Goal: Task Accomplishment & Management: Use online tool/utility

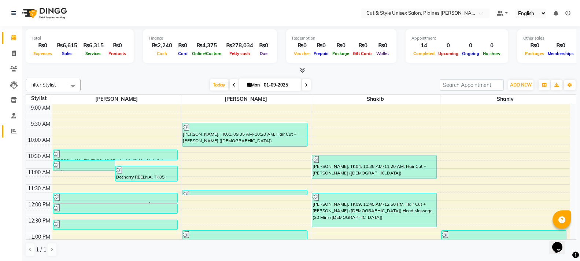
scroll to position [162, 0]
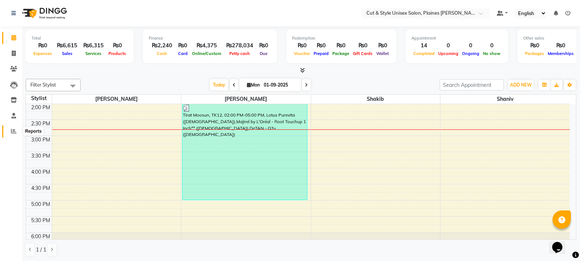
click at [12, 132] on icon at bounding box center [13, 130] width 5 height 5
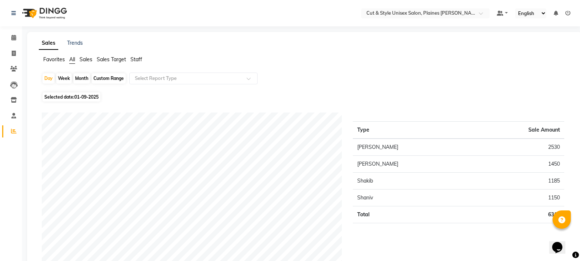
click at [44, 14] on img at bounding box center [44, 13] width 50 height 21
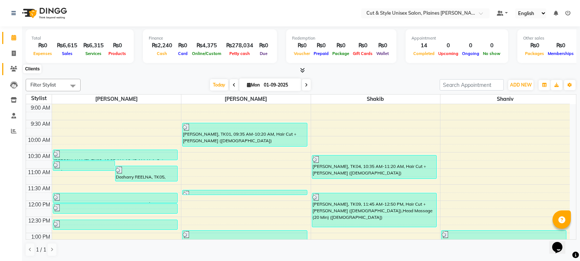
click at [12, 66] on icon at bounding box center [13, 68] width 7 height 5
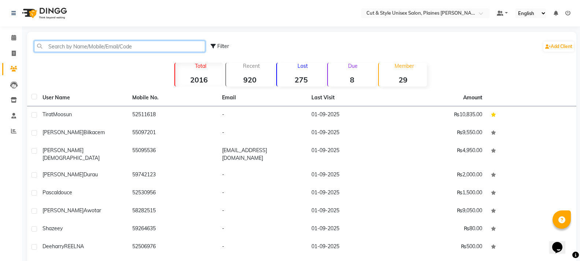
click at [91, 43] on input "text" at bounding box center [119, 46] width 171 height 11
click at [59, 15] on img at bounding box center [44, 13] width 50 height 21
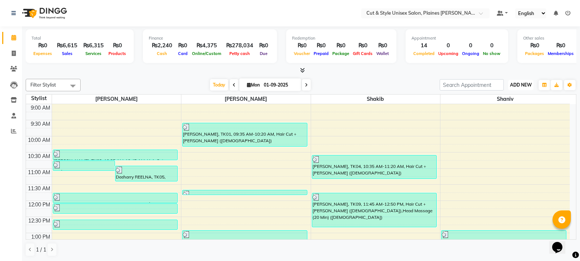
click at [519, 86] on span "ADD NEW" at bounding box center [521, 84] width 22 height 5
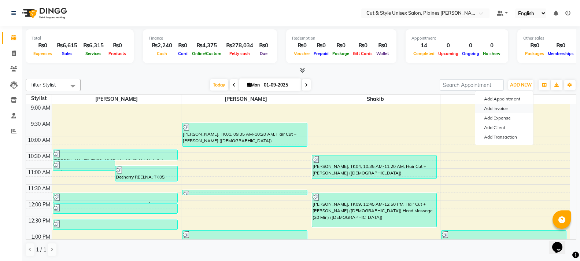
click at [505, 107] on link "Add Invoice" at bounding box center [504, 109] width 58 height 10
select select "service"
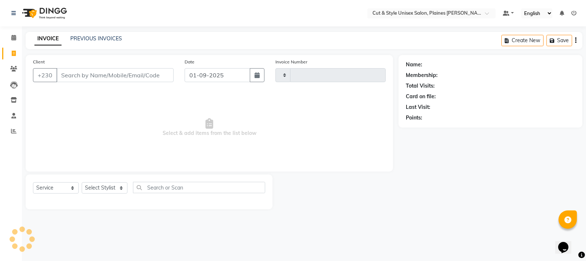
type input "3613"
select select "7731"
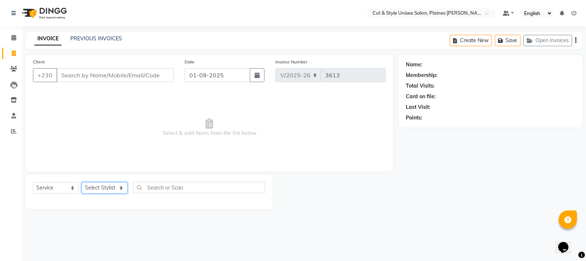
click at [113, 185] on select "Select Stylist" at bounding box center [105, 187] width 46 height 11
select select "68909"
click at [82, 182] on select "Select Stylist [PERSON_NAME] Manager [PERSON_NAME]" at bounding box center [105, 187] width 46 height 11
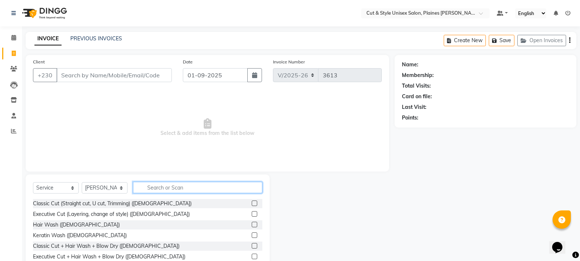
drag, startPoint x: 148, startPoint y: 187, endPoint x: 139, endPoint y: 185, distance: 9.4
click at [148, 187] on input "text" at bounding box center [197, 187] width 129 height 11
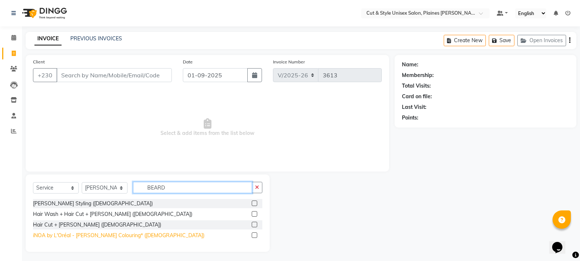
type input "BEARD"
click at [82, 235] on div "iNOA by L'Oréal - [PERSON_NAME] Colouring* ([DEMOGRAPHIC_DATA])" at bounding box center [118, 236] width 171 height 8
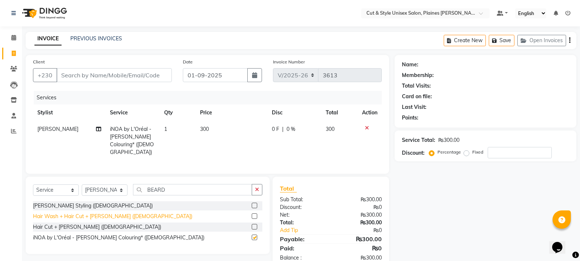
checkbox input "false"
click at [63, 205] on div "[PERSON_NAME] Styling ([DEMOGRAPHIC_DATA])" at bounding box center [93, 206] width 120 height 8
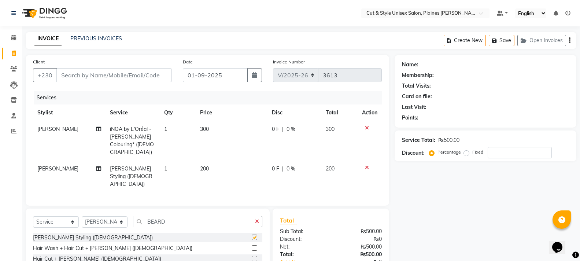
checkbox input "false"
click at [90, 77] on input "Client" at bounding box center [113, 75] width 115 height 14
type input "5"
type input "0"
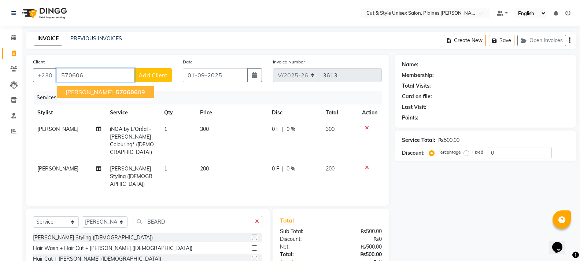
click at [75, 92] on span "[PERSON_NAME]" at bounding box center [89, 91] width 47 height 7
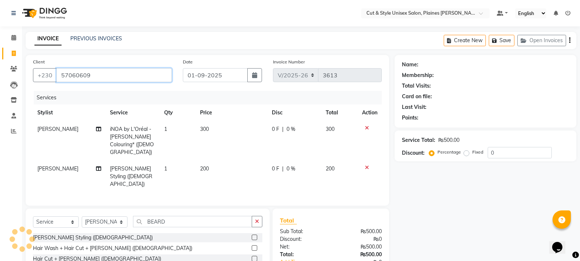
type input "57060609"
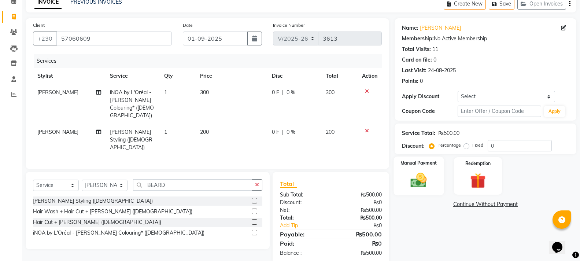
scroll to position [42, 0]
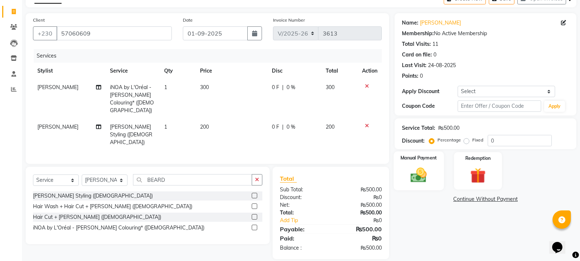
click at [428, 171] on img at bounding box center [419, 175] width 26 height 19
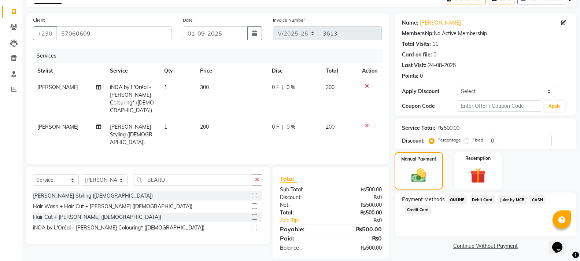
click at [510, 200] on span "Juice by MCB" at bounding box center [512, 199] width 29 height 8
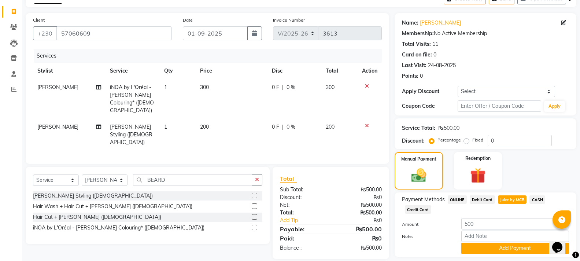
scroll to position [64, 0]
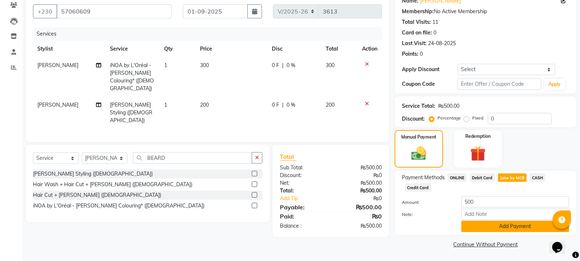
click at [517, 225] on button "Add Payment" at bounding box center [515, 226] width 108 height 11
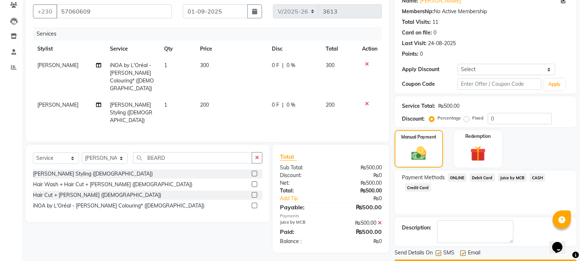
scroll to position [85, 0]
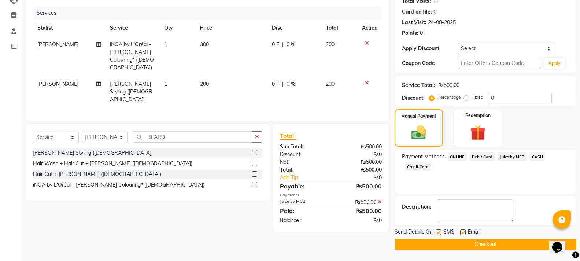
click at [492, 247] on button "Checkout" at bounding box center [486, 243] width 182 height 11
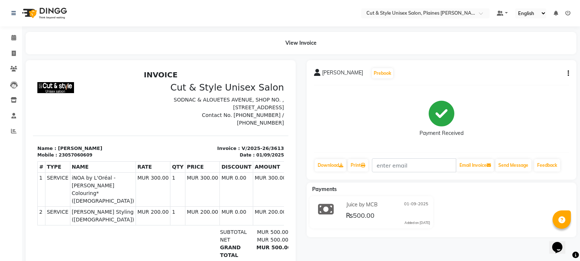
click at [31, 14] on img at bounding box center [44, 13] width 50 height 21
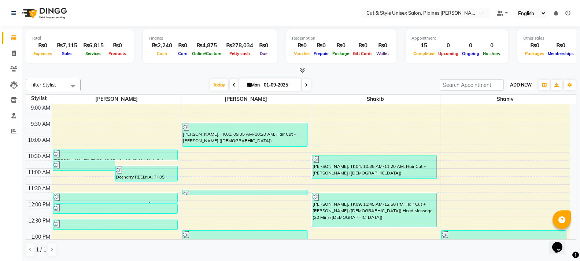
click at [522, 86] on span "ADD NEW" at bounding box center [521, 84] width 22 height 5
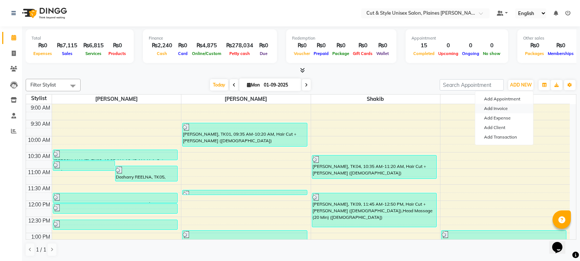
click at [503, 105] on link "Add Invoice" at bounding box center [504, 109] width 58 height 10
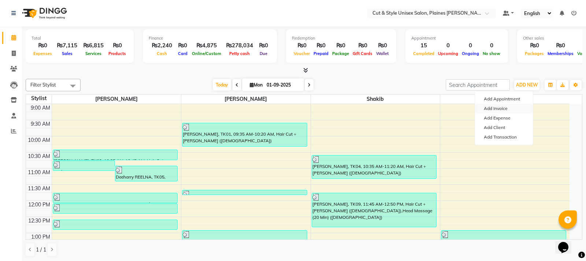
select select "service"
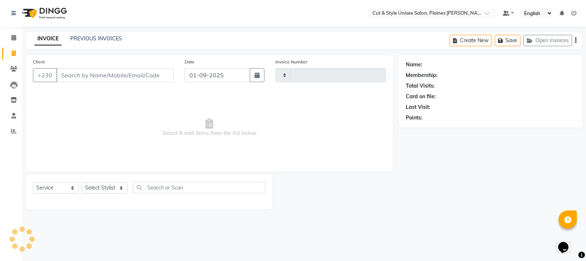
type input "3614"
select select "7731"
click at [82, 76] on input "Client" at bounding box center [114, 75] width 117 height 14
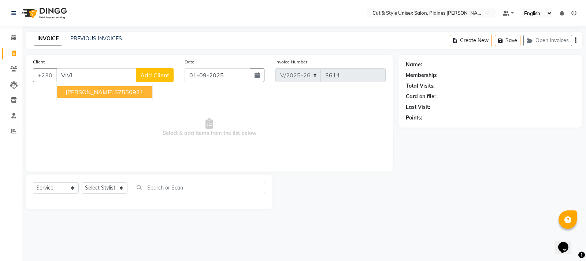
click at [110, 95] on span "[PERSON_NAME]" at bounding box center [89, 91] width 47 height 7
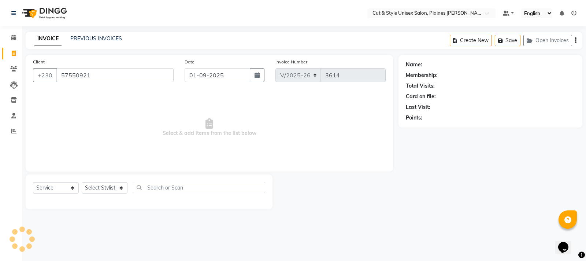
type input "57550921"
select select "1: Object"
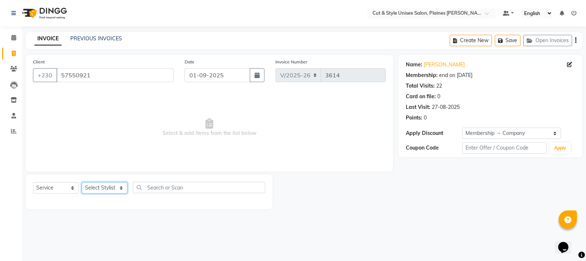
click at [101, 189] on select "Select Stylist [PERSON_NAME] Manager [PERSON_NAME]" at bounding box center [105, 187] width 46 height 11
select select "68909"
click at [82, 182] on select "Select Stylist [PERSON_NAME] Manager [PERSON_NAME]" at bounding box center [105, 187] width 46 height 11
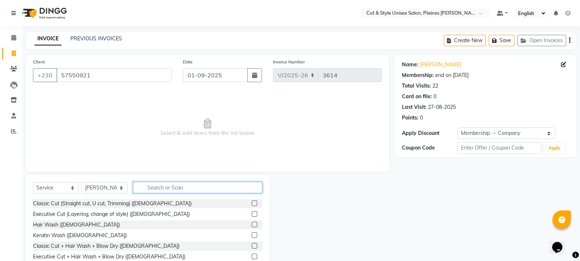
drag, startPoint x: 171, startPoint y: 191, endPoint x: 175, endPoint y: 185, distance: 7.7
click at [171, 190] on input "text" at bounding box center [197, 187] width 129 height 11
drag, startPoint x: 184, startPoint y: 186, endPoint x: 188, endPoint y: 187, distance: 3.7
click at [184, 187] on input "text" at bounding box center [197, 187] width 129 height 11
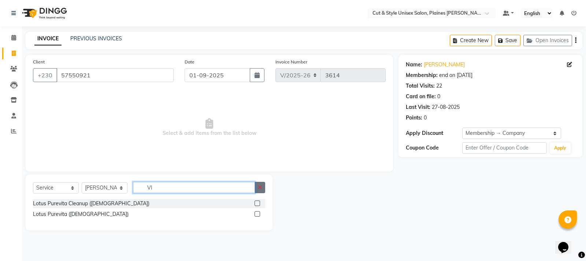
type input "VI"
drag, startPoint x: 261, startPoint y: 188, endPoint x: 242, endPoint y: 190, distance: 18.8
click at [260, 188] on icon "button" at bounding box center [260, 187] width 4 height 5
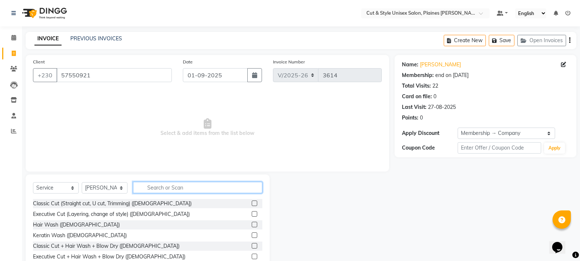
click at [216, 186] on input "text" at bounding box center [197, 187] width 129 height 11
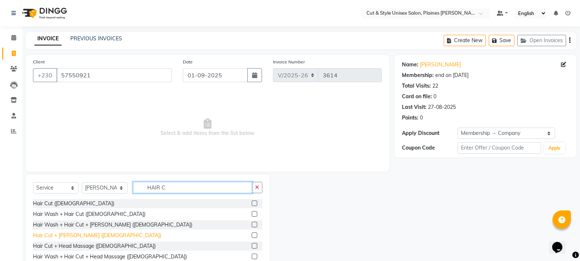
type input "HAIR C"
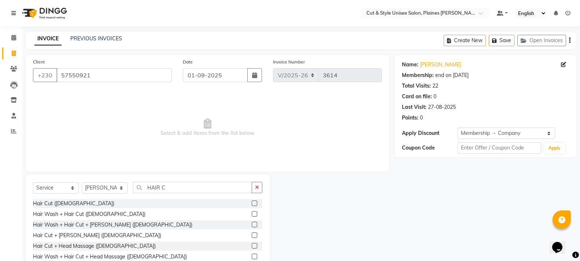
drag, startPoint x: 71, startPoint y: 236, endPoint x: 95, endPoint y: 234, distance: 23.2
click at [75, 236] on div "Hair Cut + [PERSON_NAME] ([DEMOGRAPHIC_DATA])" at bounding box center [97, 236] width 128 height 8
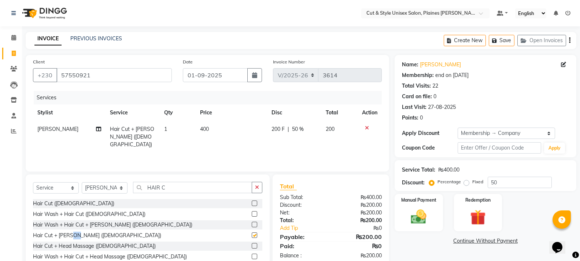
checkbox input "false"
click at [259, 190] on button "button" at bounding box center [257, 187] width 11 height 11
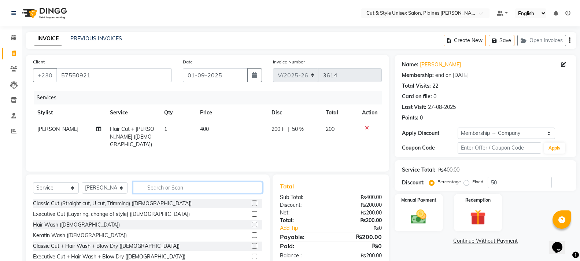
click at [180, 186] on input "text" at bounding box center [197, 187] width 129 height 11
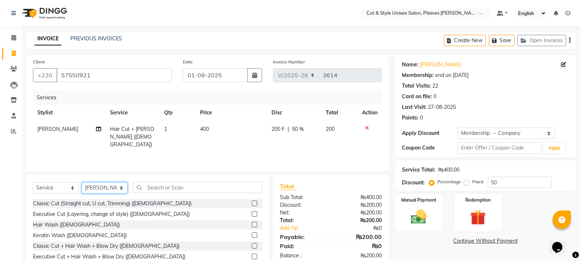
click at [111, 188] on select "Select Stylist [PERSON_NAME] Manager [PERSON_NAME]" at bounding box center [105, 187] width 46 height 11
select select "68910"
click at [82, 182] on select "Select Stylist [PERSON_NAME] Manager [PERSON_NAME]" at bounding box center [105, 187] width 46 height 11
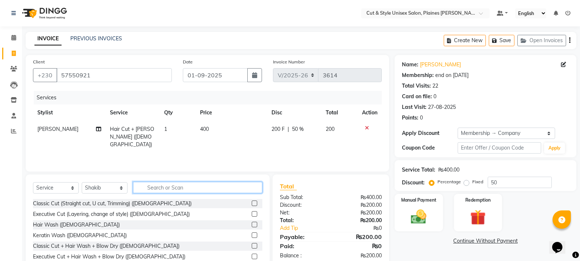
click at [192, 183] on input "text" at bounding box center [197, 187] width 129 height 11
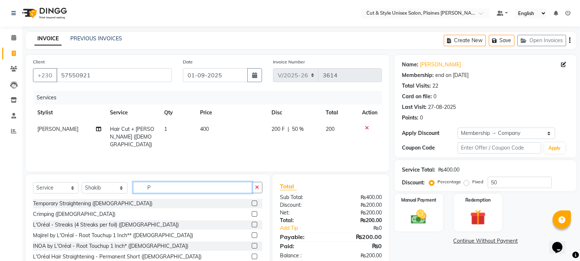
type input "P"
click at [112, 188] on select "Select Stylist [PERSON_NAME] Manager [PERSON_NAME]" at bounding box center [105, 187] width 46 height 11
select select "68911"
click at [82, 182] on select "Select Stylist [PERSON_NAME] Manager [PERSON_NAME]" at bounding box center [105, 187] width 46 height 11
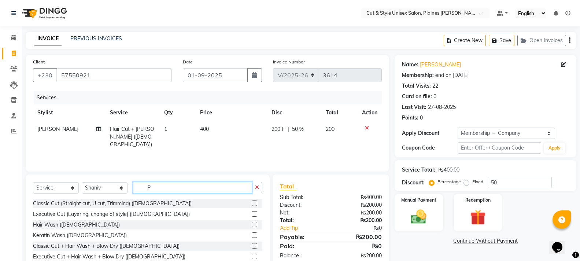
click at [184, 188] on input "P" at bounding box center [192, 187] width 119 height 11
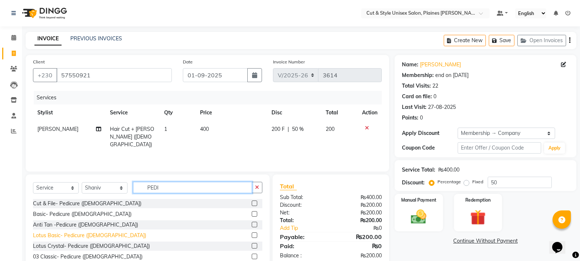
type input "PEDI"
drag, startPoint x: 76, startPoint y: 234, endPoint x: 91, endPoint y: 236, distance: 15.1
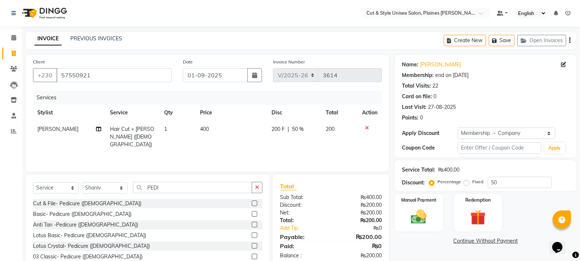
click at [76, 234] on div "Lotus Basic- Pedicure ([DEMOGRAPHIC_DATA])" at bounding box center [89, 236] width 113 height 8
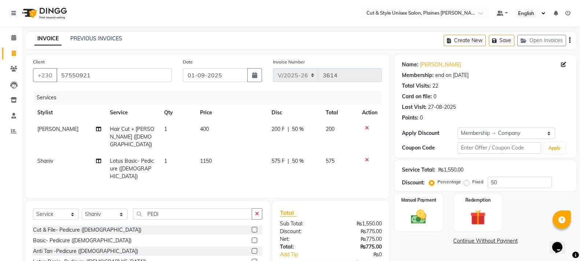
checkbox input "false"
click at [255, 208] on button "button" at bounding box center [257, 213] width 11 height 11
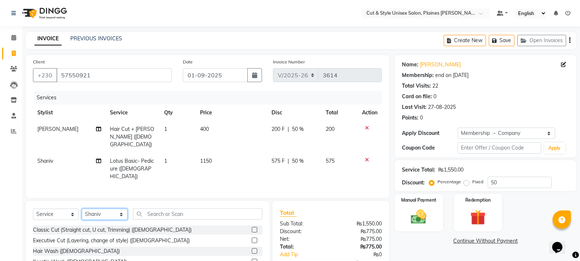
click at [112, 208] on select "Select Stylist [PERSON_NAME] Manager [PERSON_NAME]" at bounding box center [105, 213] width 46 height 11
select select "68908"
click at [82, 208] on select "Select Stylist [PERSON_NAME] Manager [PERSON_NAME]" at bounding box center [105, 213] width 46 height 11
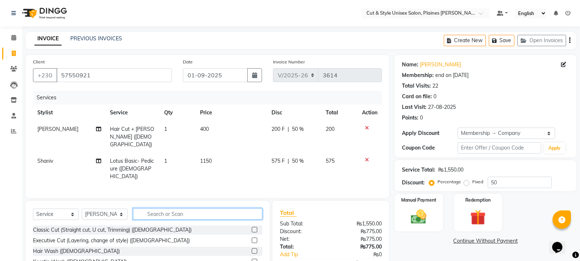
drag, startPoint x: 195, startPoint y: 205, endPoint x: 212, endPoint y: 205, distance: 17.2
click at [211, 208] on input "text" at bounding box center [197, 213] width 129 height 11
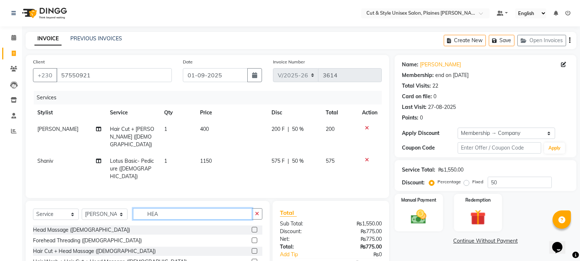
type input "HEA"
click at [254, 227] on label at bounding box center [254, 229] width 5 height 5
click at [254, 227] on input "checkbox" at bounding box center [254, 229] width 5 height 5
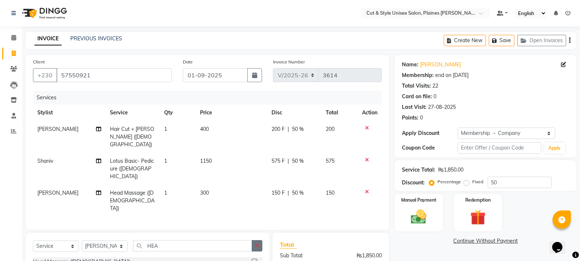
checkbox input "false"
drag, startPoint x: 255, startPoint y: 227, endPoint x: 218, endPoint y: 227, distance: 37.4
click at [255, 243] on icon "button" at bounding box center [257, 245] width 4 height 5
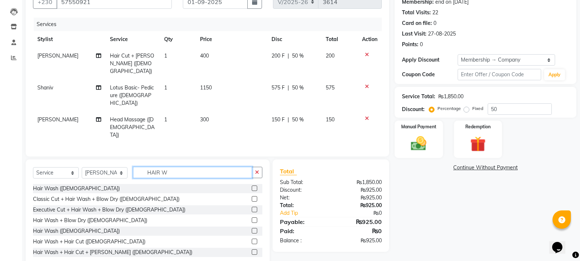
type input "HAIR W"
click at [252, 185] on label at bounding box center [254, 187] width 5 height 5
click at [252, 186] on input "checkbox" at bounding box center [254, 188] width 5 height 5
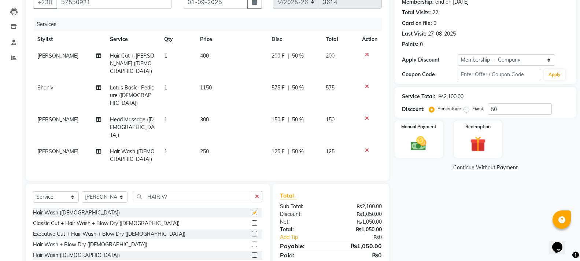
checkbox input "false"
click at [266, 184] on div "Select Service Product Membership Package Voucher Prepaid Gift Card Select Styl…" at bounding box center [148, 238] width 244 height 108
click at [259, 194] on icon "button" at bounding box center [257, 196] width 4 height 5
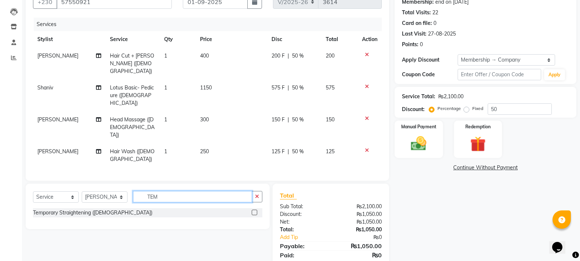
type input "TEM"
click at [252, 210] on label at bounding box center [254, 212] width 5 height 5
click at [252, 210] on input "checkbox" at bounding box center [254, 212] width 5 height 5
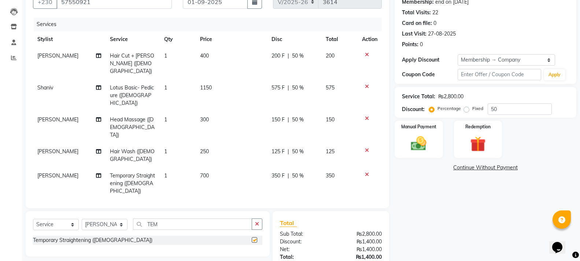
checkbox input "false"
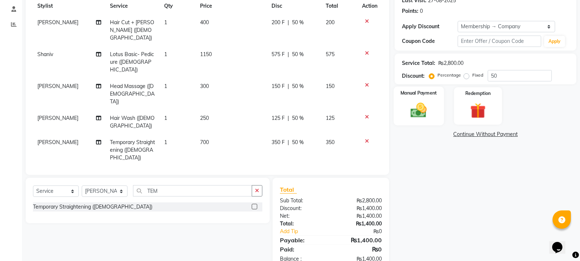
click at [418, 105] on img at bounding box center [419, 110] width 26 height 19
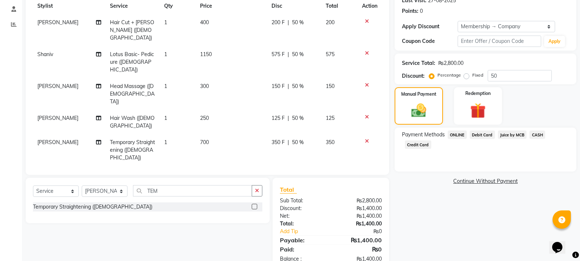
click at [514, 135] on span "Juice by MCB" at bounding box center [512, 134] width 29 height 8
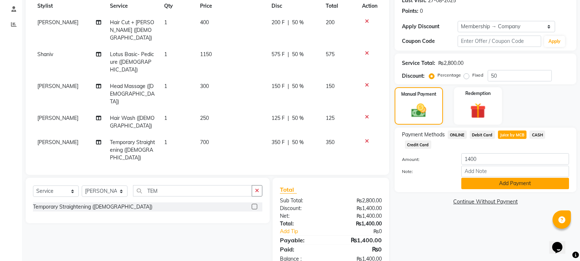
click at [510, 182] on button "Add Payment" at bounding box center [515, 183] width 108 height 11
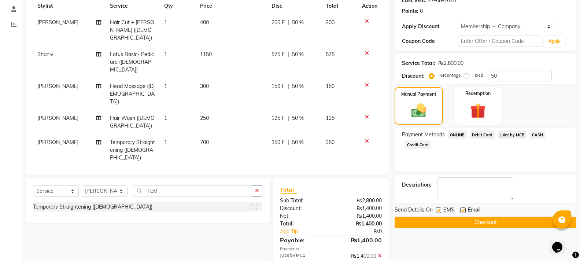
scroll to position [122, 0]
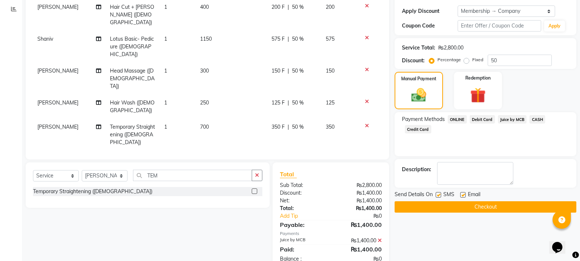
click at [499, 207] on button "Checkout" at bounding box center [486, 206] width 182 height 11
